Goal: Task Accomplishment & Management: Complete application form

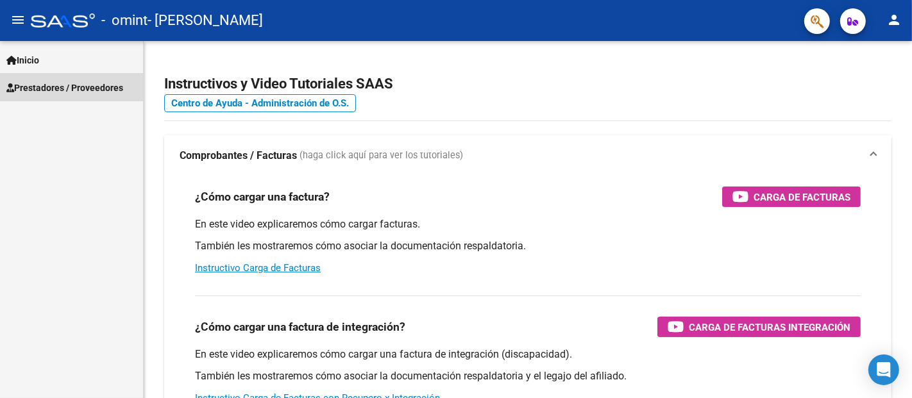
click at [105, 90] on span "Prestadores / Proveedores" at bounding box center [64, 88] width 117 height 14
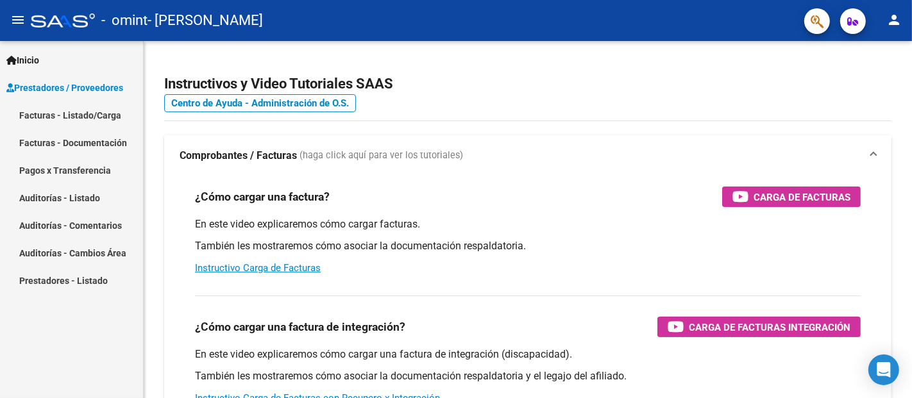
click at [104, 114] on link "Facturas - Listado/Carga" at bounding box center [71, 115] width 143 height 28
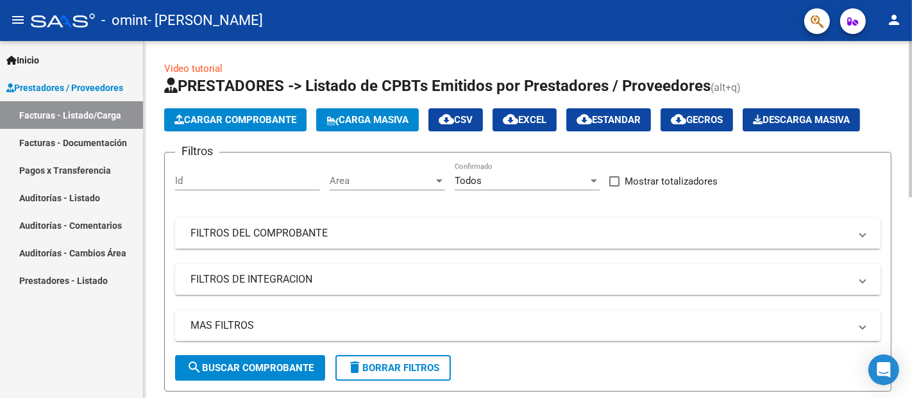
click at [260, 120] on span "Cargar Comprobante" at bounding box center [235, 120] width 122 height 12
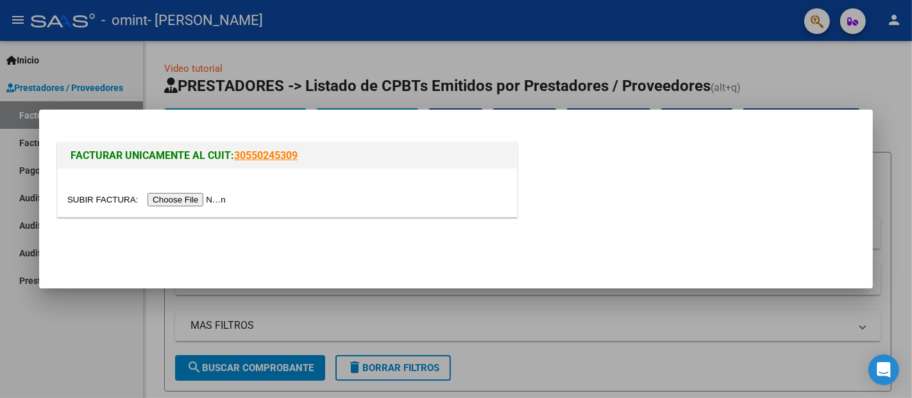
click at [230, 202] on input "file" at bounding box center [148, 199] width 162 height 13
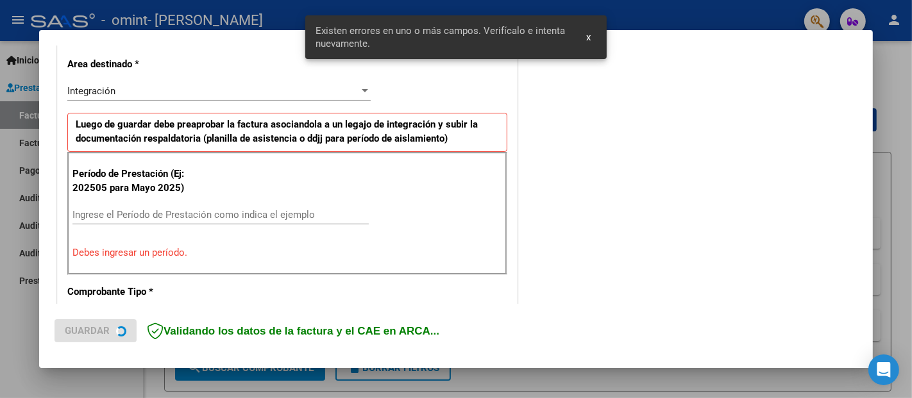
scroll to position [314, 0]
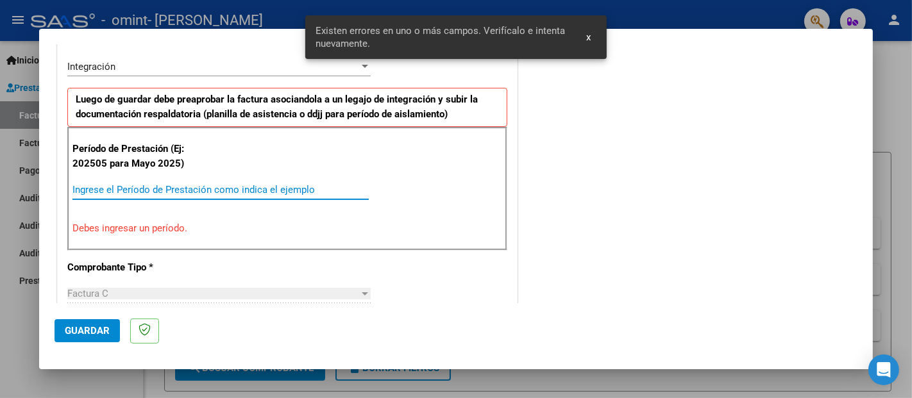
click at [141, 189] on input "Ingrese el Período de Prestación como indica el ejemplo" at bounding box center [220, 190] width 296 height 12
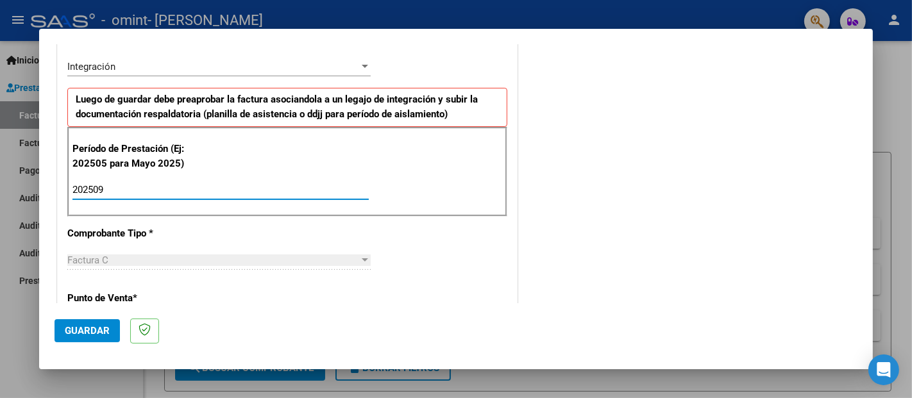
type input "202509"
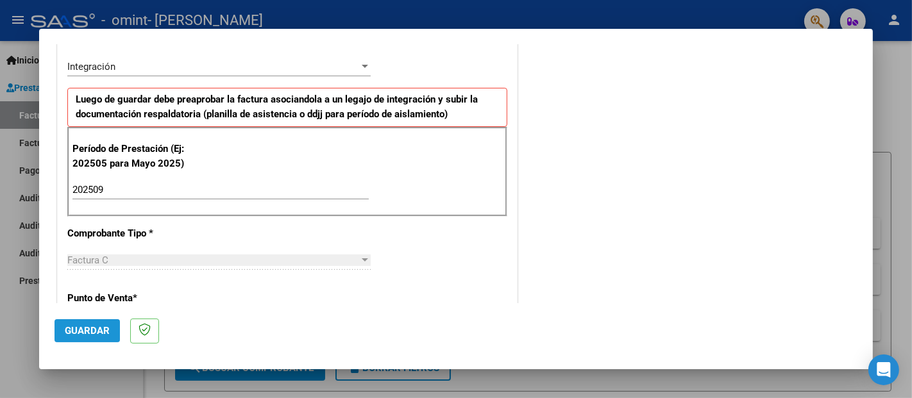
click at [87, 334] on span "Guardar" at bounding box center [87, 331] width 45 height 12
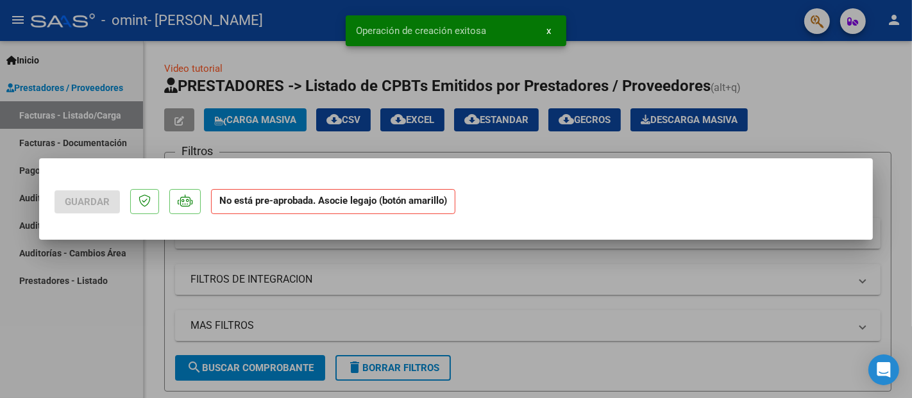
scroll to position [0, 0]
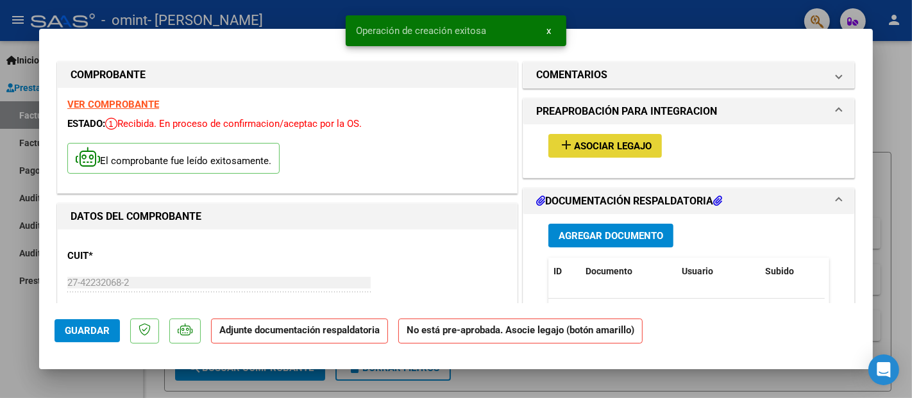
click at [610, 138] on button "add Asociar Legajo" at bounding box center [605, 146] width 114 height 24
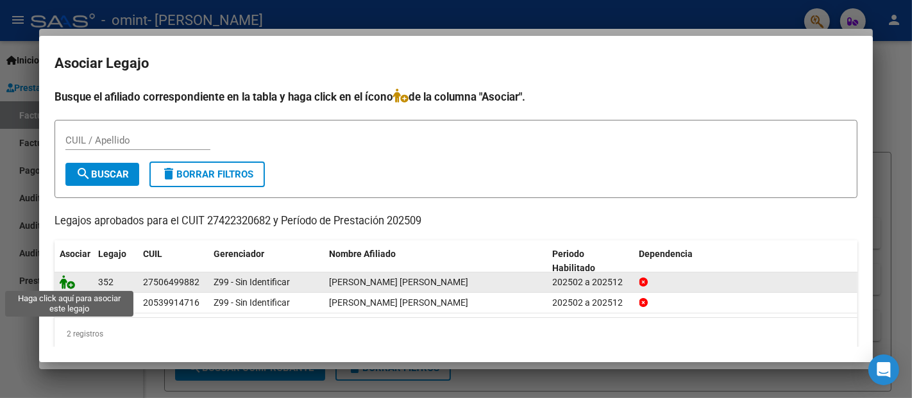
click at [66, 283] on icon at bounding box center [67, 282] width 15 height 14
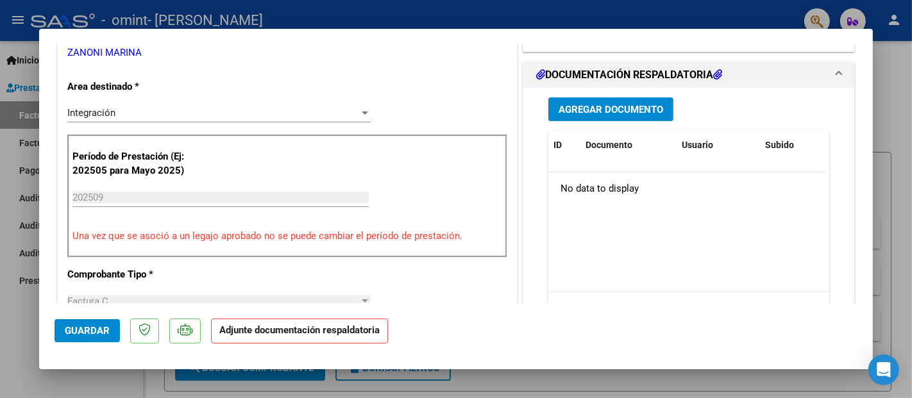
scroll to position [301, 0]
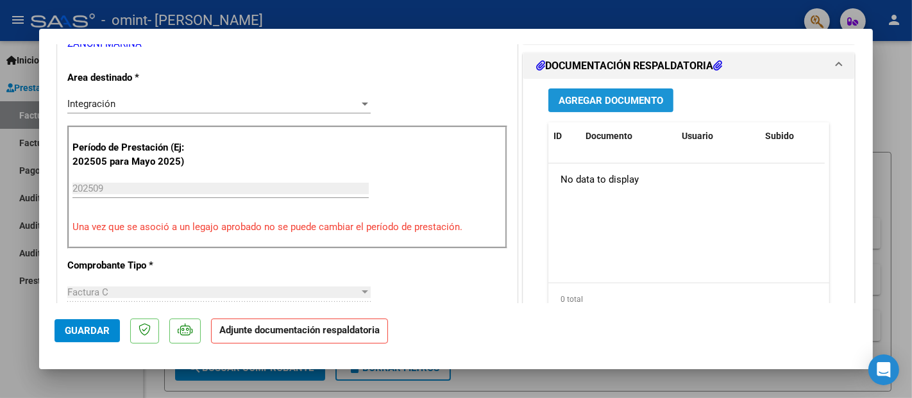
click at [620, 91] on button "Agregar Documento" at bounding box center [610, 100] width 125 height 24
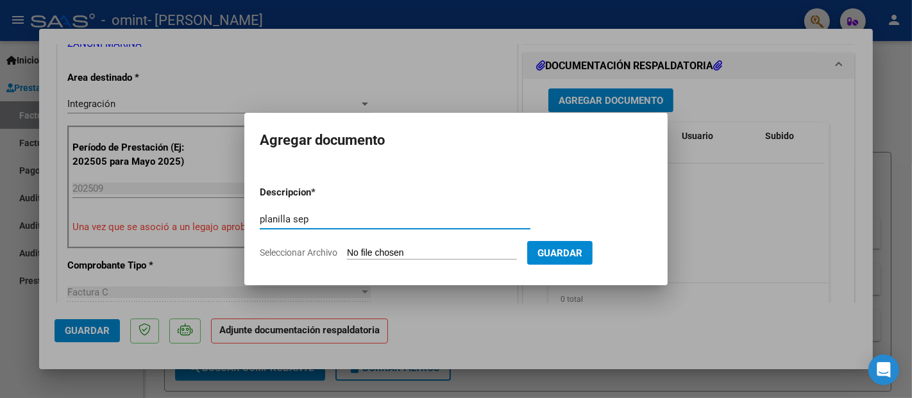
type input "planilla sep"
click at [322, 249] on span "Seleccionar Archivo" at bounding box center [299, 253] width 78 height 10
click at [347, 249] on input "Seleccionar Archivo" at bounding box center [432, 254] width 170 height 12
type input "C:\fakepath\planilla sep morena.pdf"
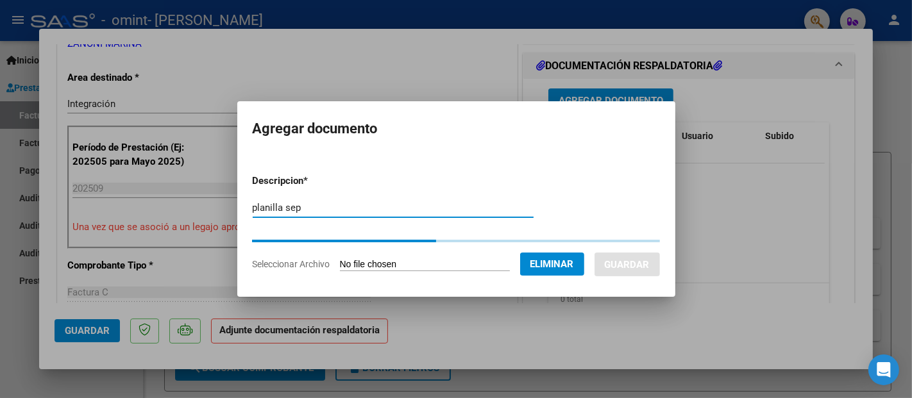
click at [464, 208] on input "planilla sep" at bounding box center [393, 208] width 281 height 12
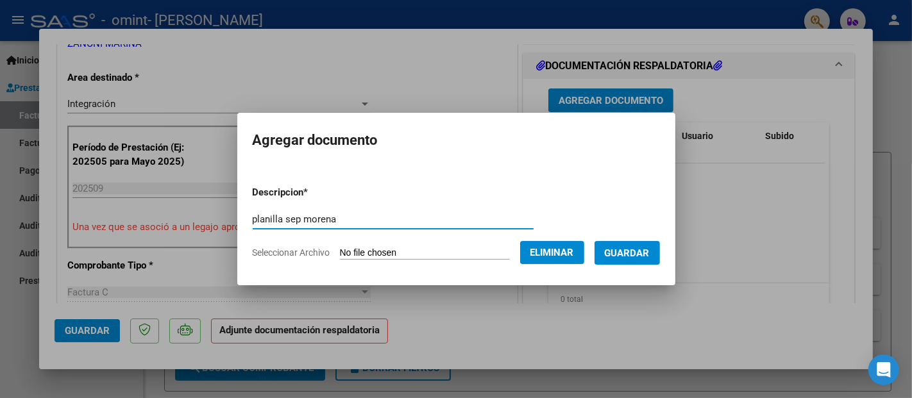
type input "planilla sep morena"
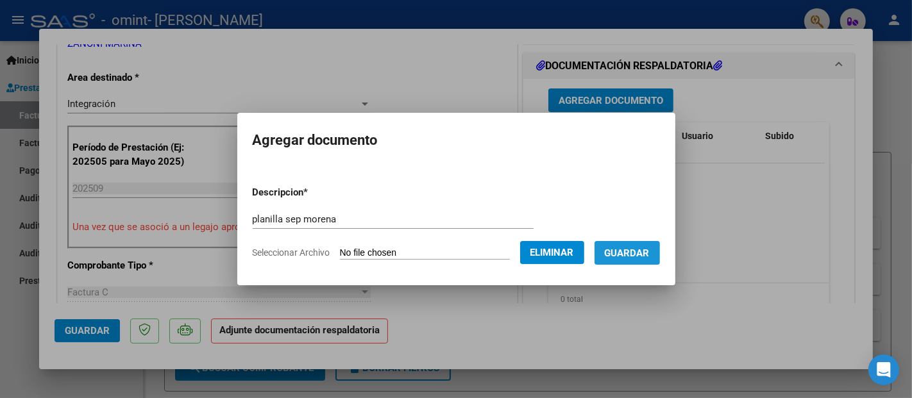
click at [630, 251] on span "Guardar" at bounding box center [627, 254] width 45 height 12
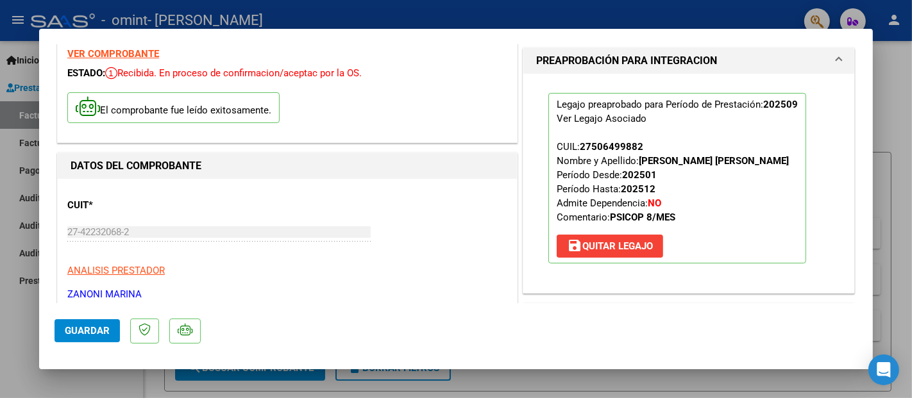
scroll to position [0, 0]
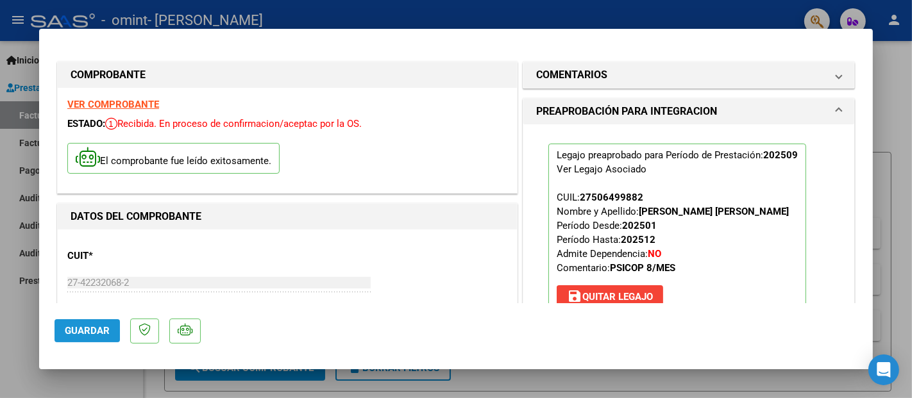
click at [99, 330] on span "Guardar" at bounding box center [87, 331] width 45 height 12
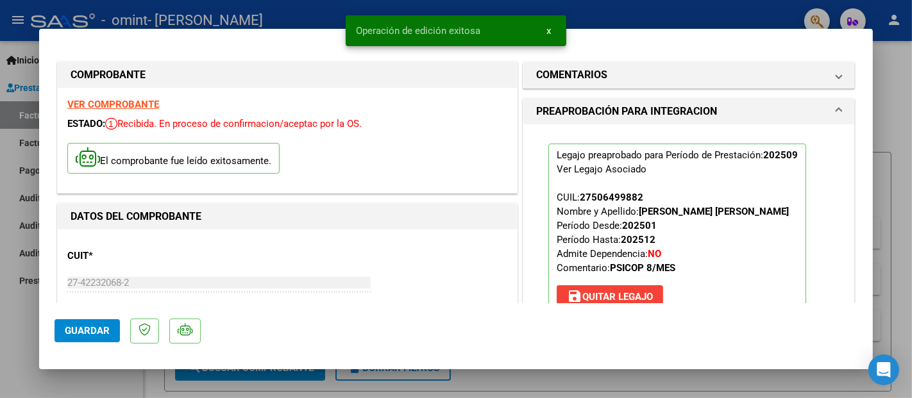
click at [99, 330] on span "Guardar" at bounding box center [87, 331] width 45 height 12
click at [878, 63] on div at bounding box center [456, 199] width 912 height 398
type input "$ 0,00"
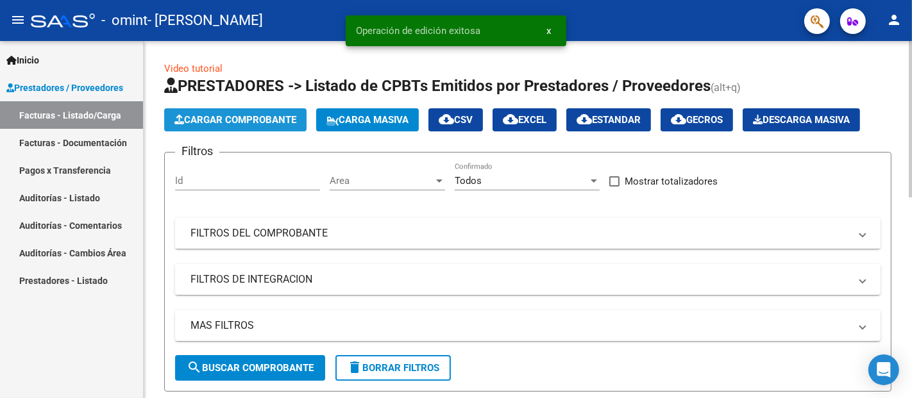
click at [202, 124] on span "Cargar Comprobante" at bounding box center [235, 120] width 122 height 12
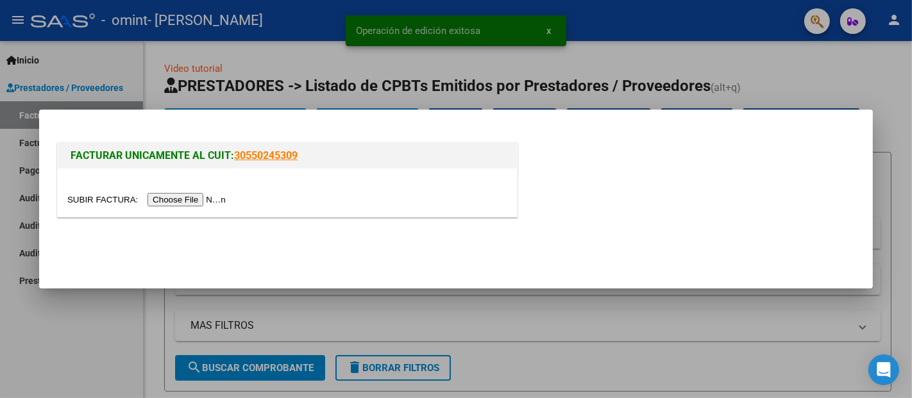
click at [199, 206] on input "file" at bounding box center [148, 199] width 162 height 13
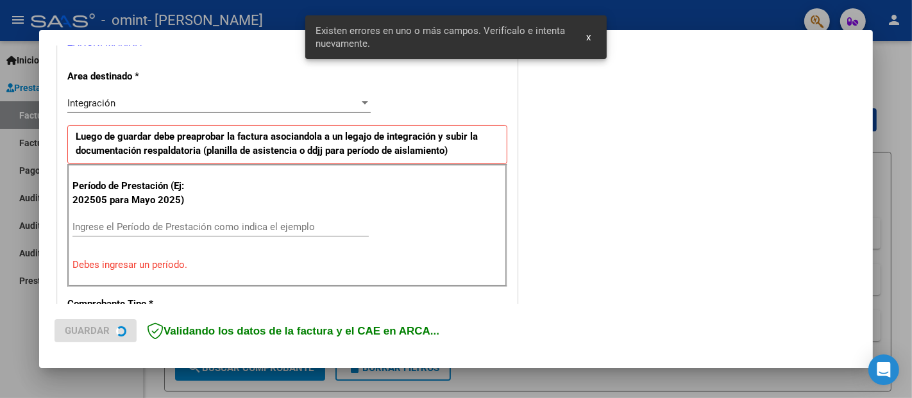
scroll to position [291, 0]
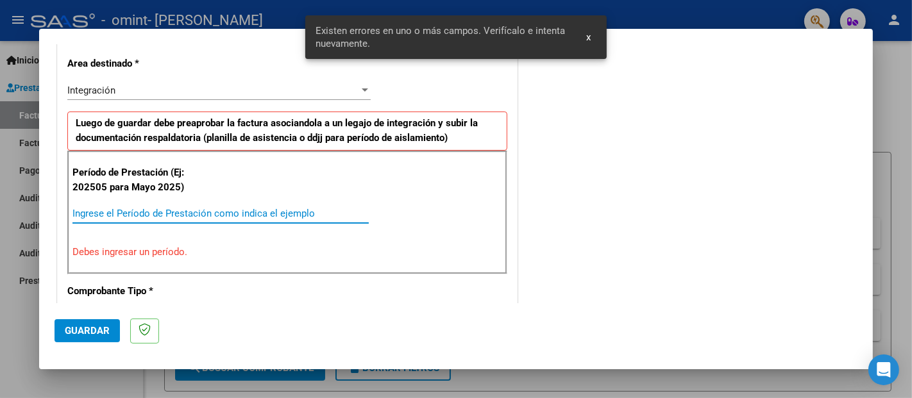
click at [262, 208] on input "Ingrese el Período de Prestación como indica el ejemplo" at bounding box center [220, 214] width 296 height 12
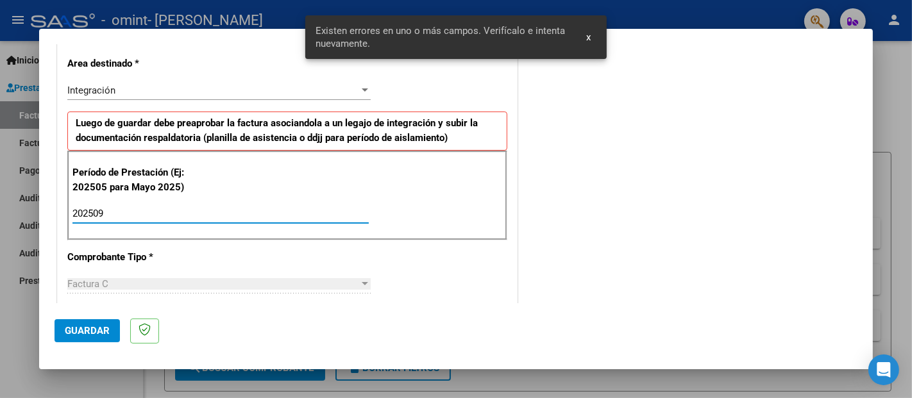
type input "202509"
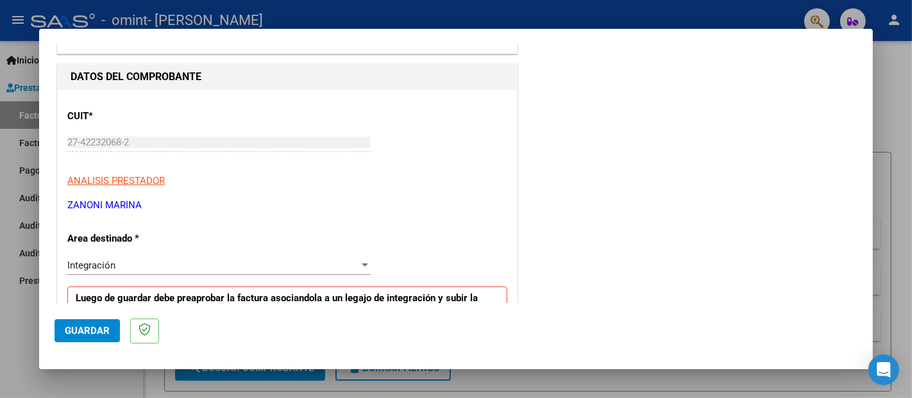
scroll to position [117, 0]
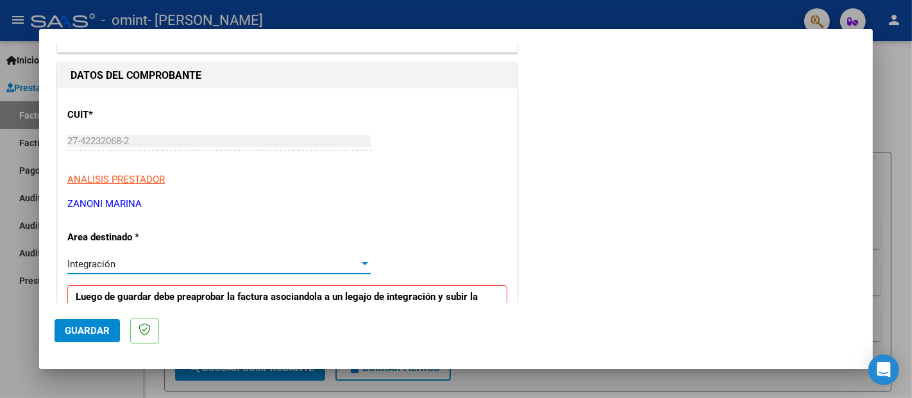
click at [119, 260] on div "Integración" at bounding box center [213, 264] width 292 height 12
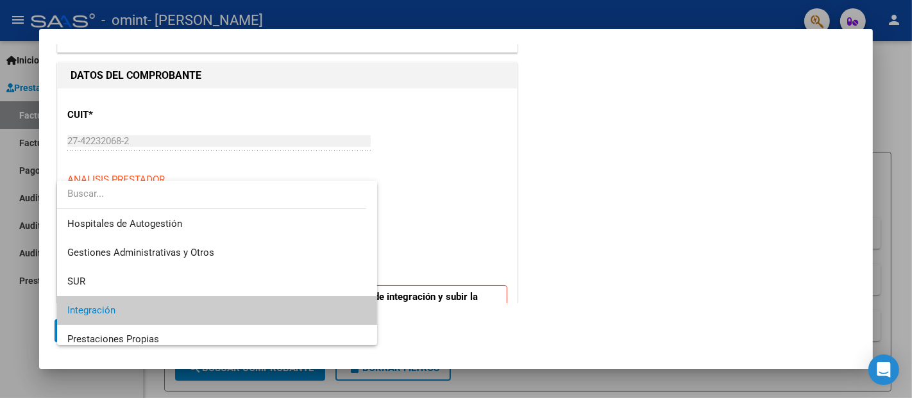
scroll to position [47, 0]
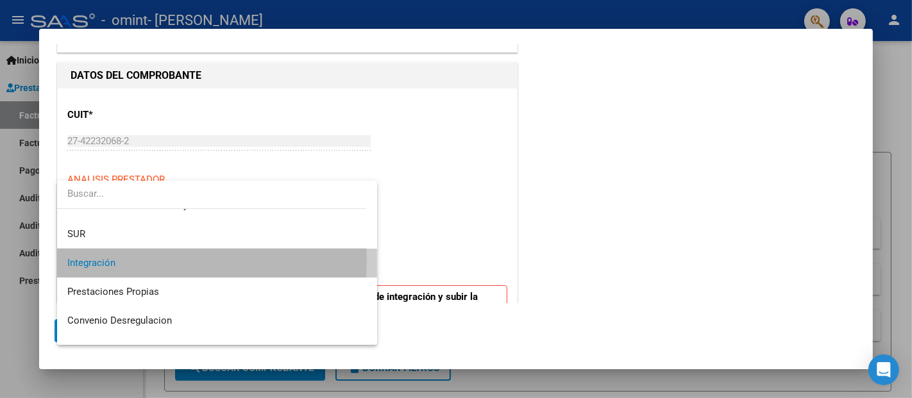
click at [119, 260] on span "Integración" at bounding box center [216, 263] width 299 height 29
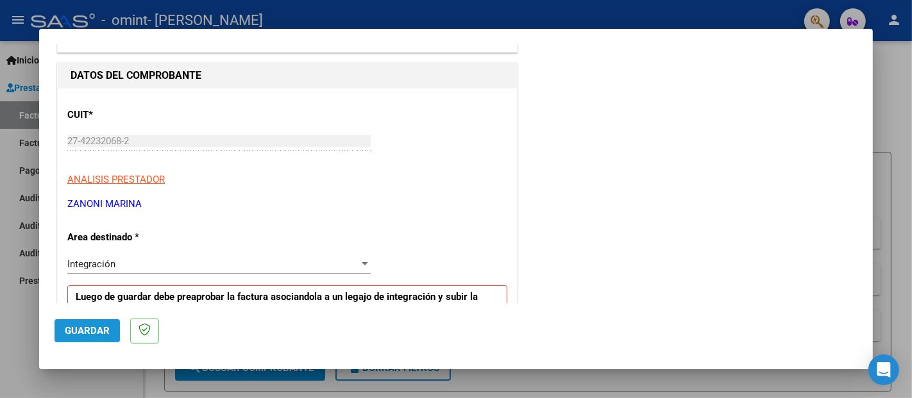
click at [88, 330] on span "Guardar" at bounding box center [87, 331] width 45 height 12
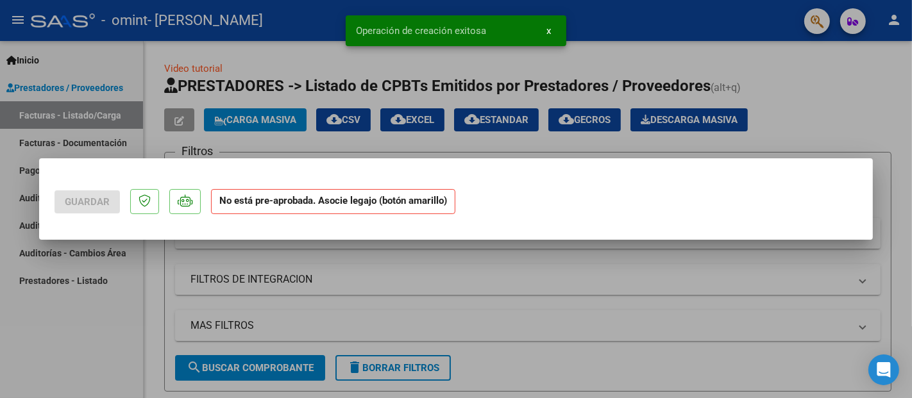
scroll to position [0, 0]
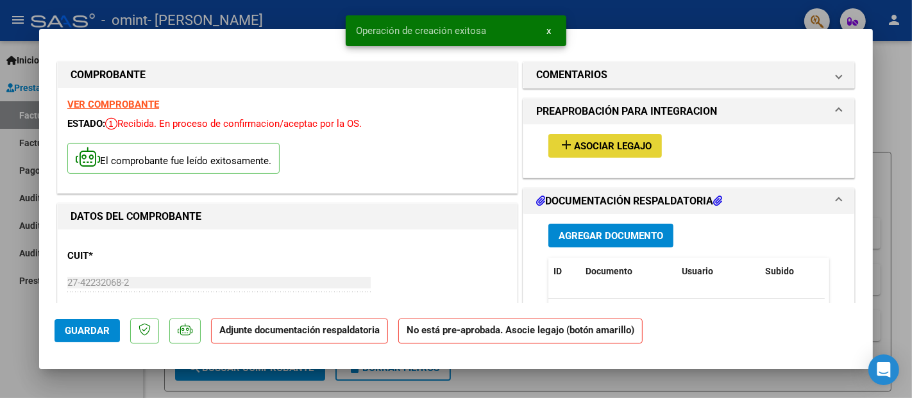
click at [575, 138] on button "add Asociar Legajo" at bounding box center [605, 146] width 114 height 24
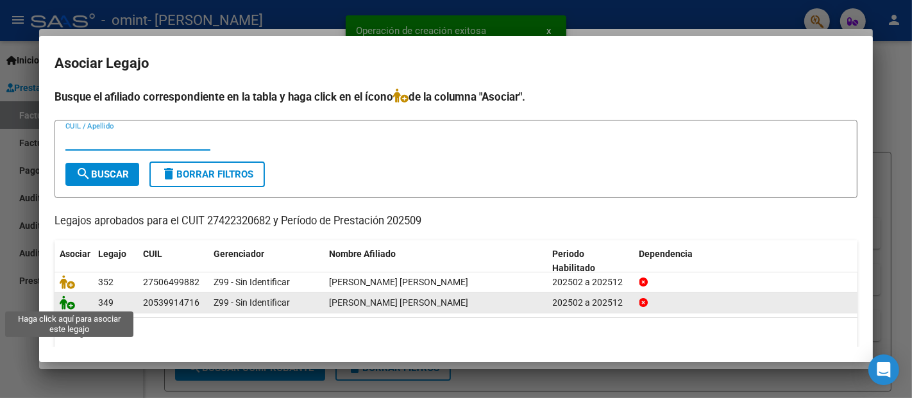
click at [66, 301] on icon at bounding box center [67, 303] width 15 height 14
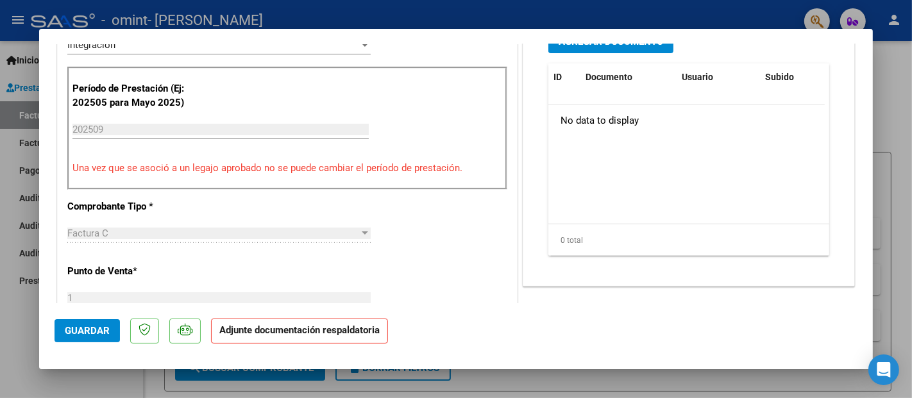
scroll to position [337, 0]
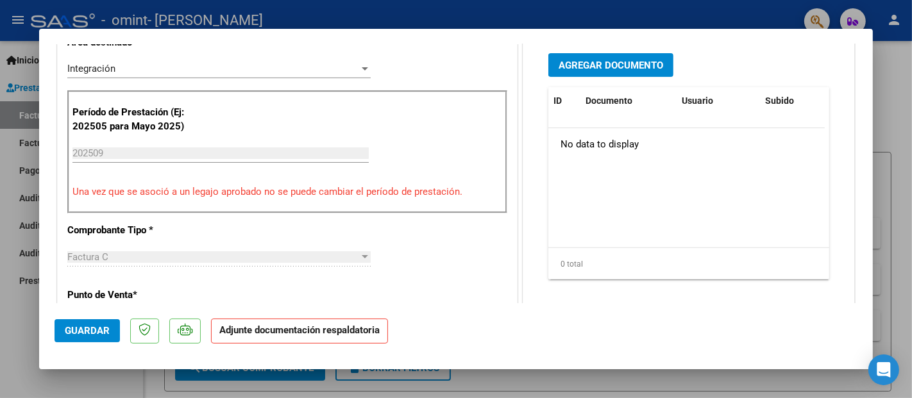
click at [622, 61] on span "Agregar Documento" at bounding box center [611, 66] width 105 height 12
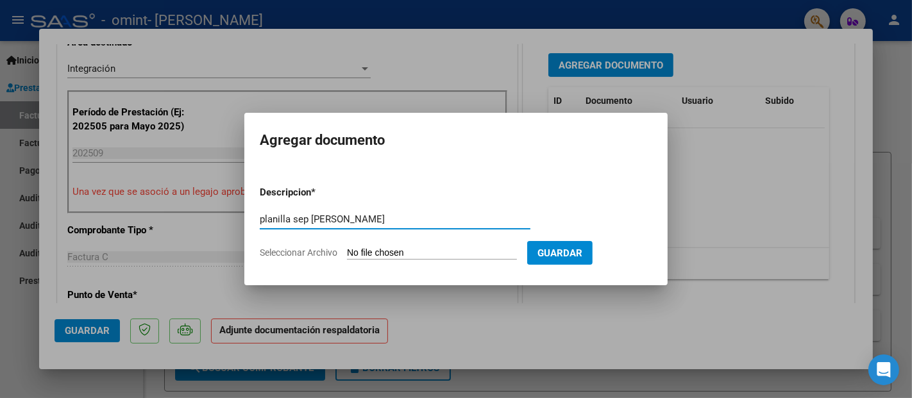
type input "planilla sep lautaro"
click at [298, 255] on span "Seleccionar Archivo" at bounding box center [299, 253] width 78 height 10
click at [347, 255] on input "Seleccionar Archivo" at bounding box center [432, 254] width 170 height 12
type input "C:\fakepath\planilla sep lautaro.pdf"
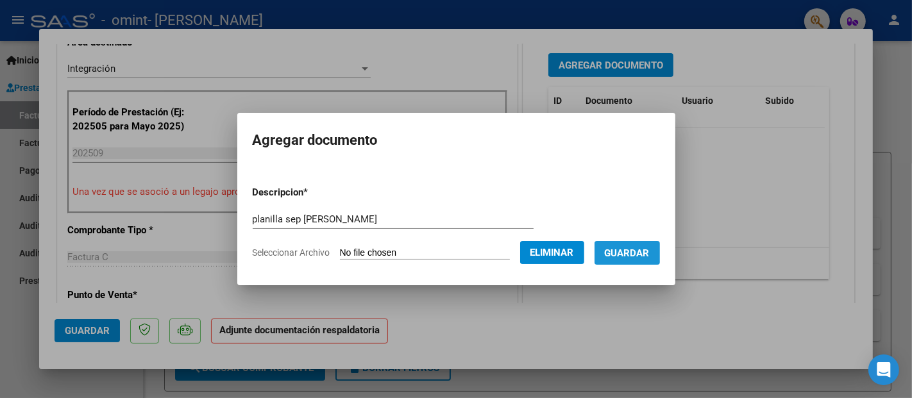
click at [630, 248] on span "Guardar" at bounding box center [627, 254] width 45 height 12
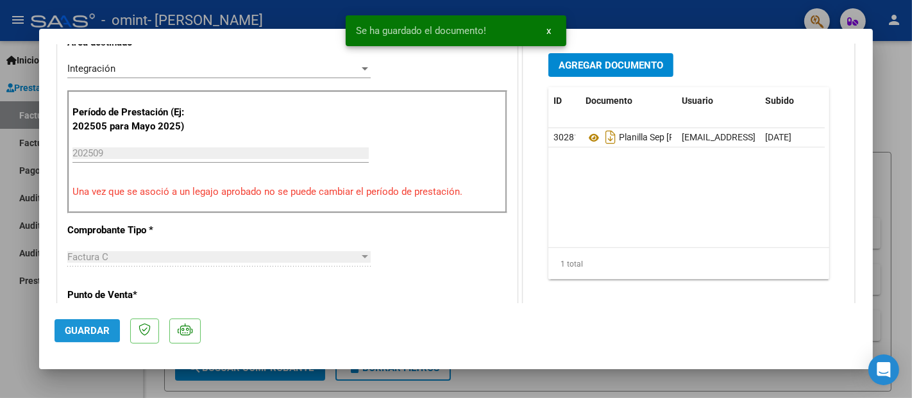
click at [87, 333] on span "Guardar" at bounding box center [87, 331] width 45 height 12
click at [93, 374] on div at bounding box center [456, 199] width 912 height 398
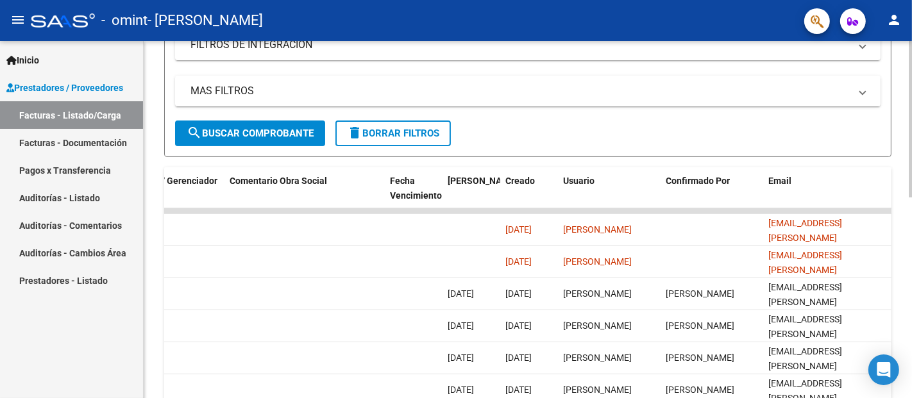
scroll to position [0, 0]
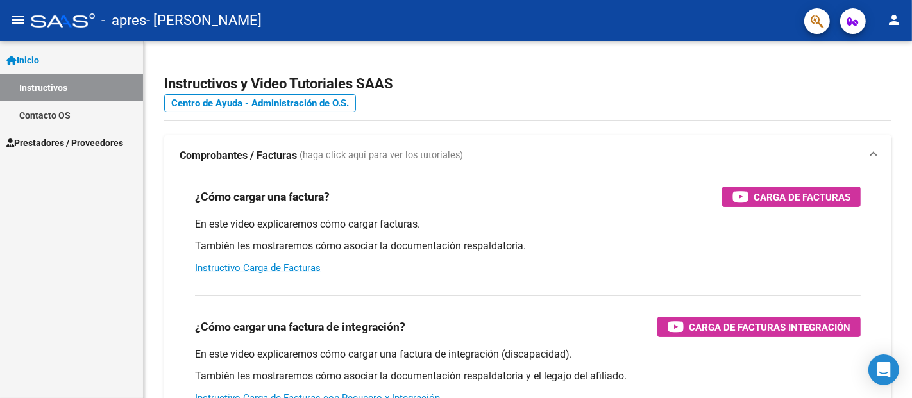
click at [34, 144] on span "Prestadores / Proveedores" at bounding box center [64, 143] width 117 height 14
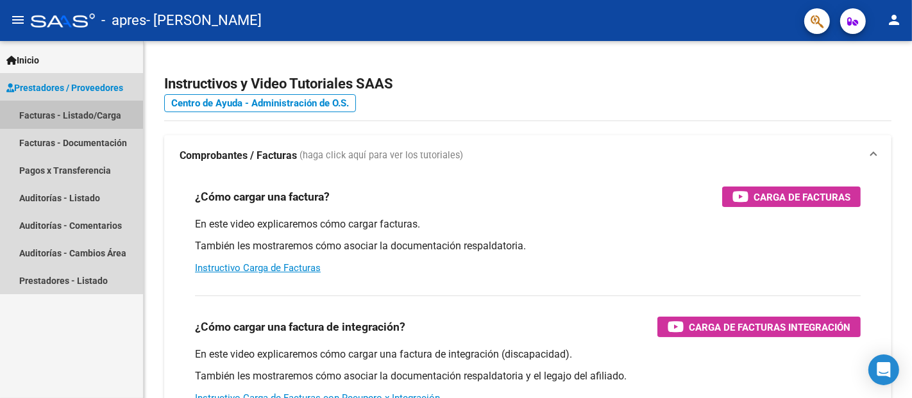
click at [64, 104] on link "Facturas - Listado/Carga" at bounding box center [71, 115] width 143 height 28
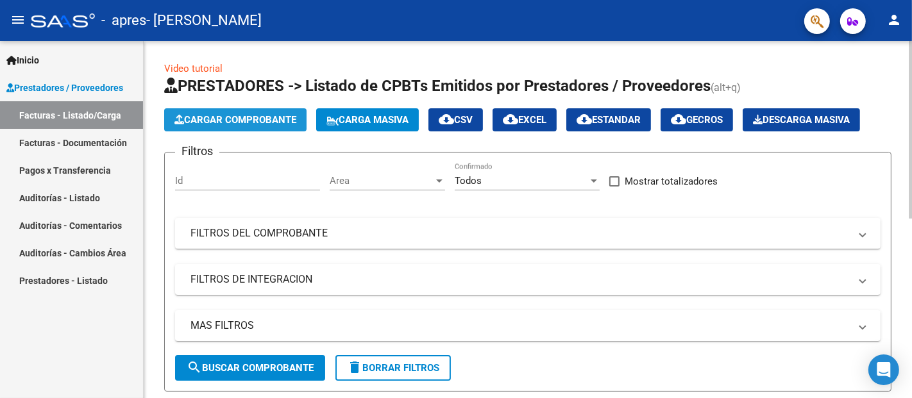
click at [230, 116] on span "Cargar Comprobante" at bounding box center [235, 120] width 122 height 12
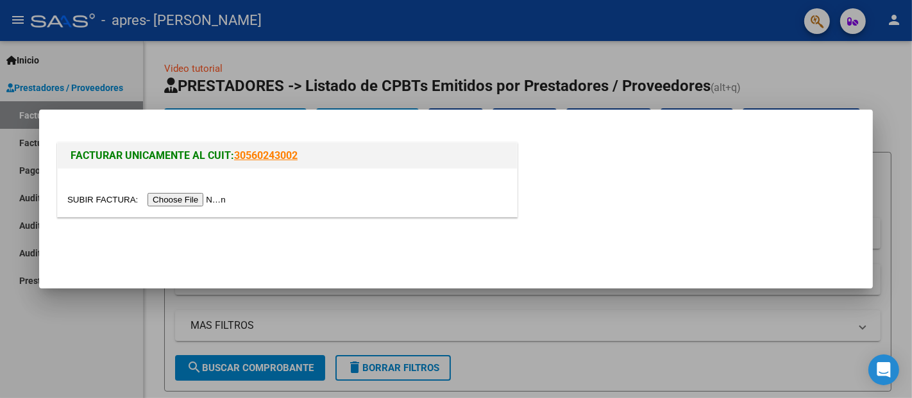
click at [230, 204] on input "file" at bounding box center [148, 199] width 162 height 13
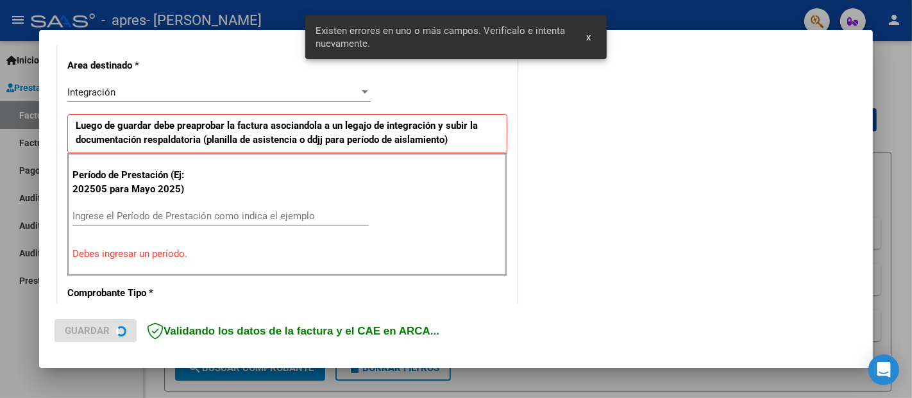
scroll to position [314, 0]
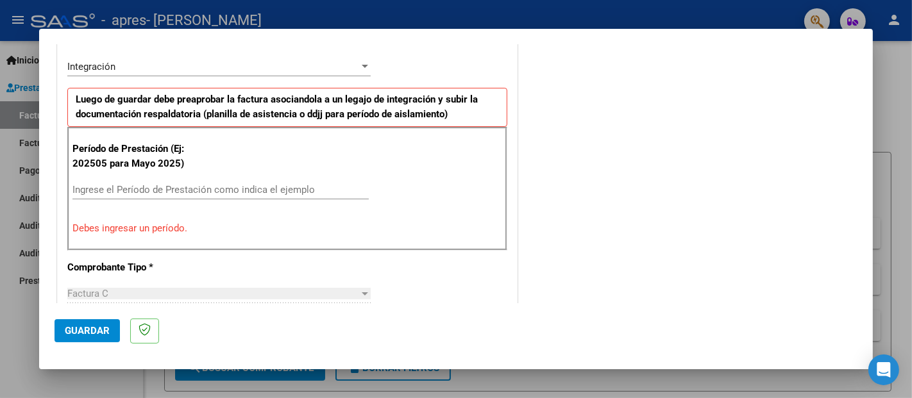
click at [197, 186] on input "Ingrese el Período de Prestación como indica el ejemplo" at bounding box center [220, 190] width 296 height 12
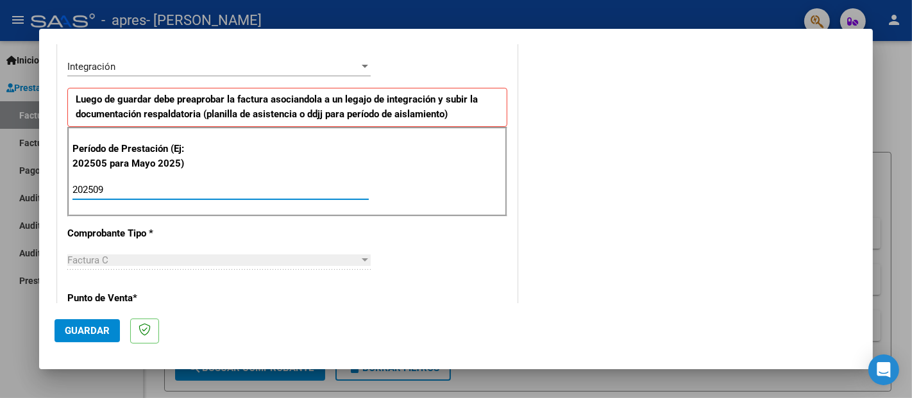
type input "202509"
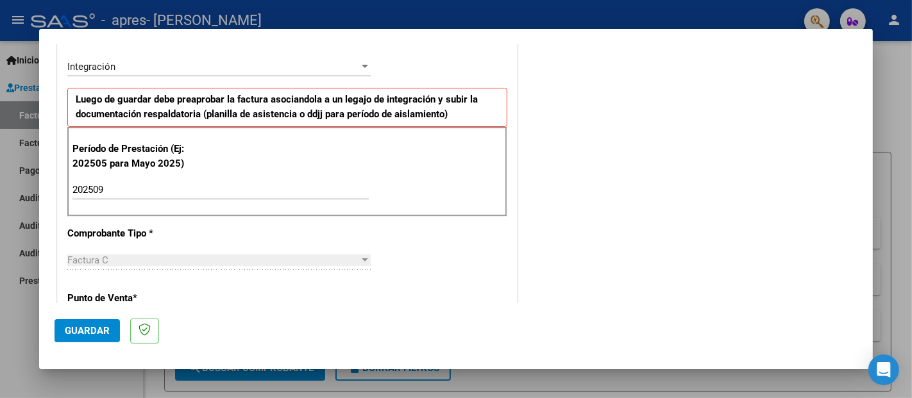
click at [268, 281] on div "CUIT * 27-42232068-2 Ingresar CUIT ANALISIS PRESTADOR [PERSON_NAME] ARCA [PERSO…" at bounding box center [287, 373] width 459 height 965
click at [93, 330] on span "Guardar" at bounding box center [87, 331] width 45 height 12
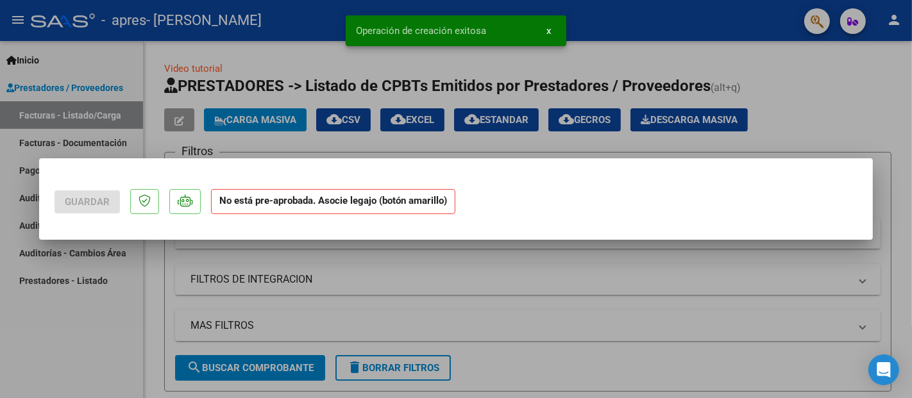
scroll to position [0, 0]
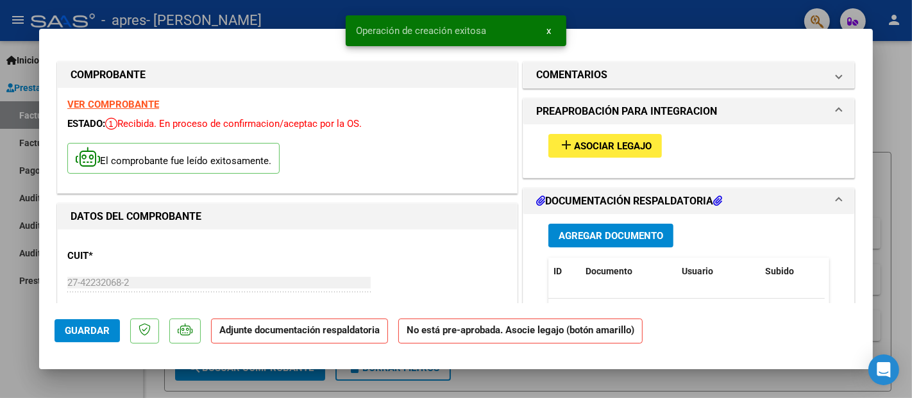
click at [586, 150] on span "Asociar Legajo" at bounding box center [613, 146] width 78 height 12
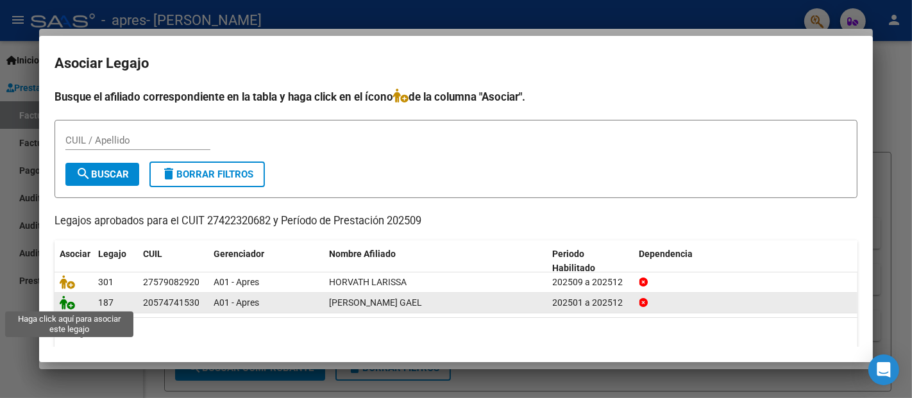
click at [64, 301] on icon at bounding box center [67, 303] width 15 height 14
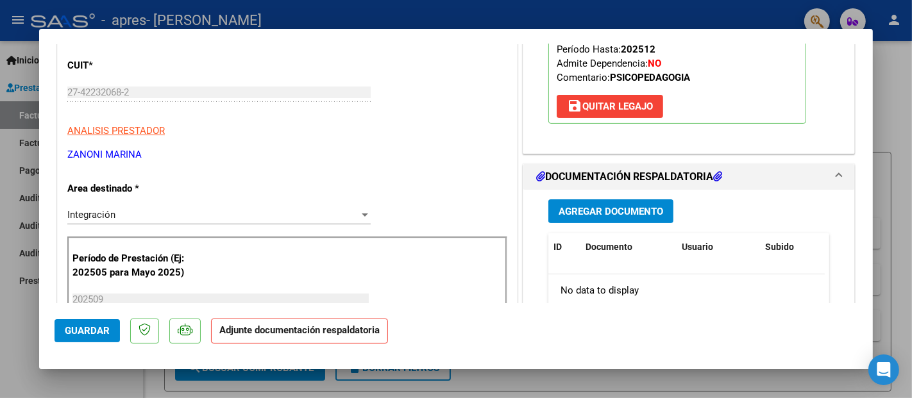
scroll to position [211, 0]
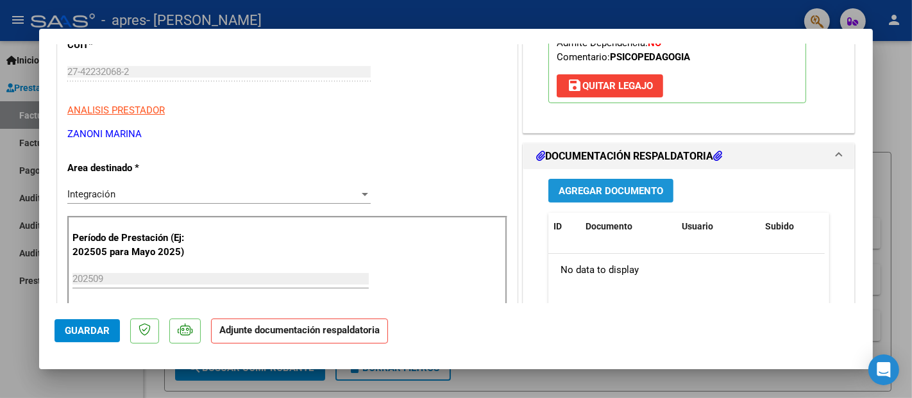
click at [598, 186] on span "Agregar Documento" at bounding box center [611, 191] width 105 height 12
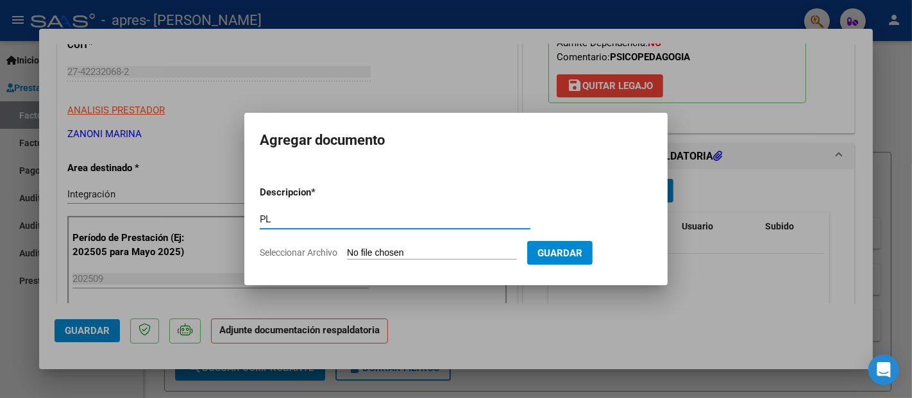
type input "P"
type input "planilla [PERSON_NAME]"
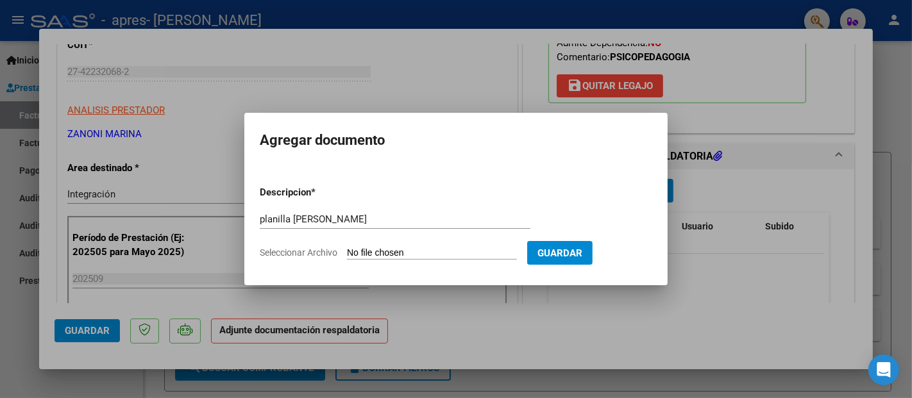
click at [310, 257] on span "Seleccionar Archivo" at bounding box center [299, 253] width 78 height 10
click at [347, 257] on input "Seleccionar Archivo" at bounding box center [432, 254] width 170 height 12
type input "C:\fakepath\planilla sep [PERSON_NAME].pdf"
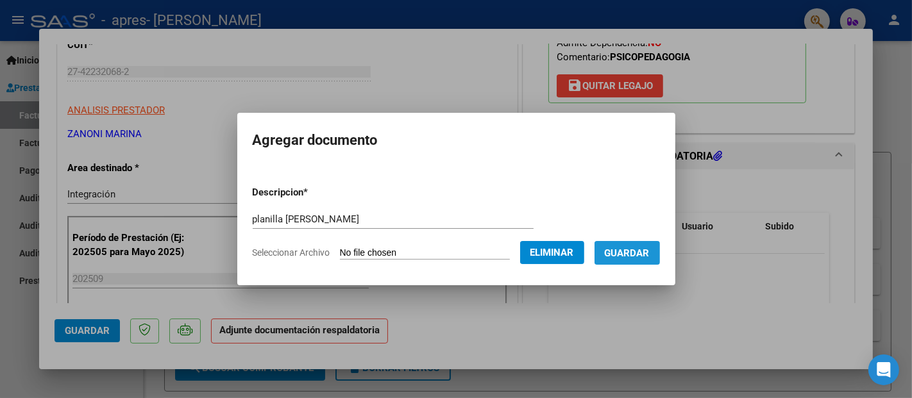
click at [639, 258] on span "Guardar" at bounding box center [627, 254] width 45 height 12
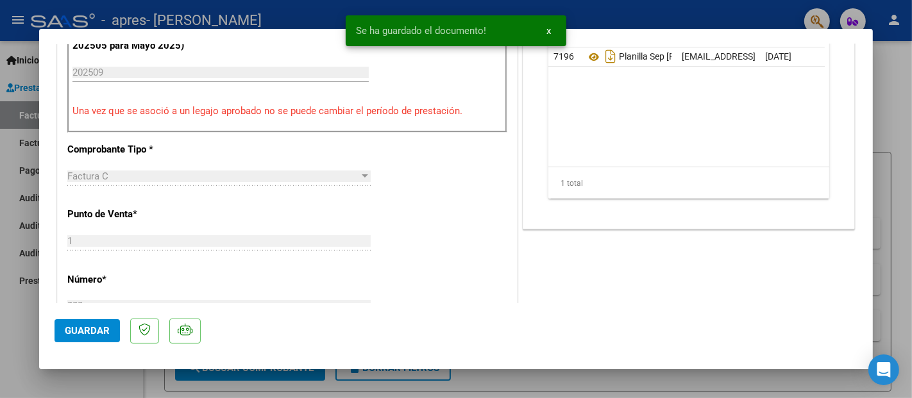
scroll to position [427, 0]
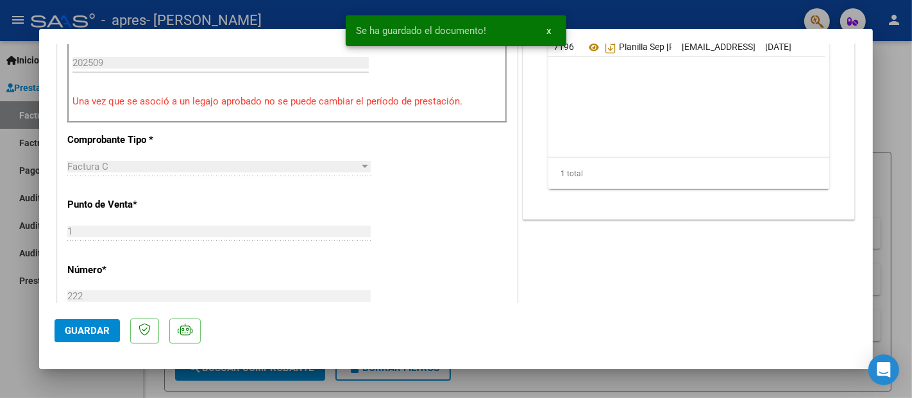
click at [88, 333] on span "Guardar" at bounding box center [87, 331] width 45 height 12
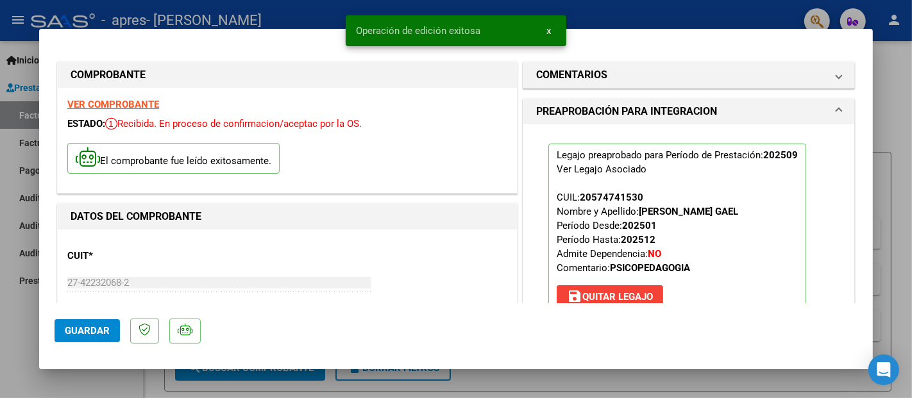
click at [900, 71] on div at bounding box center [456, 199] width 912 height 398
type input "$ 0,00"
